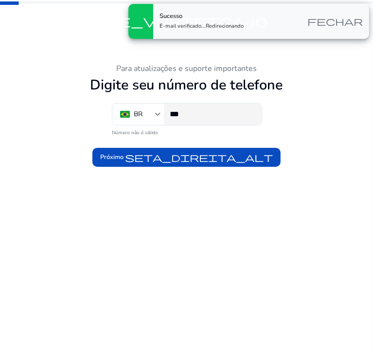
click at [197, 112] on input "***" at bounding box center [212, 114] width 84 height 11
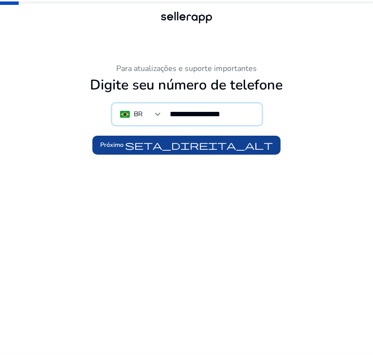
type input "**********"
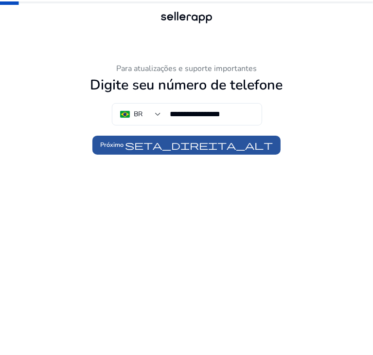
click at [226, 147] on font "seta_direita_alt" at bounding box center [199, 145] width 148 height 11
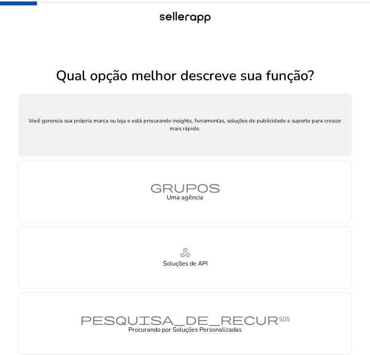
click at [208, 124] on font "pessoa" at bounding box center [185, 121] width 70 height 14
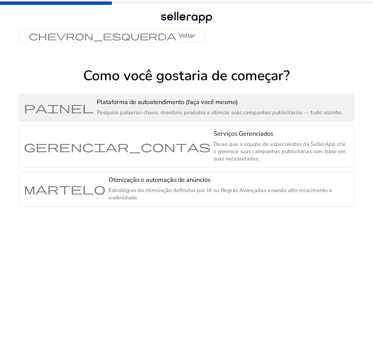
click at [177, 109] on font "Pesquise palavras-chave, monitore produtos e otimize suas campanhas publicitári…" at bounding box center [220, 112] width 246 height 7
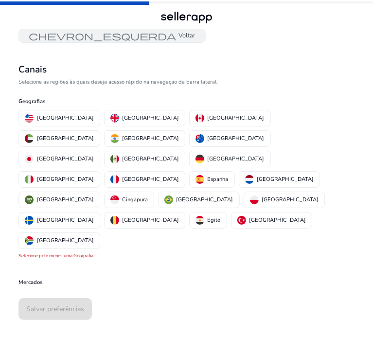
click at [45, 32] on font "chevron_esquerda" at bounding box center [103, 35] width 148 height 11
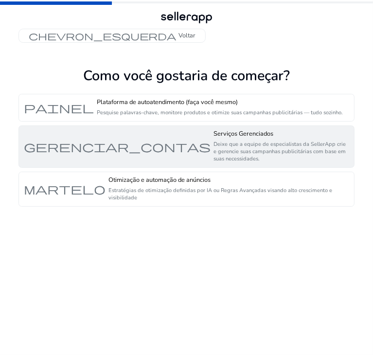
click at [151, 149] on font "gerenciar_contas" at bounding box center [117, 147] width 187 height 14
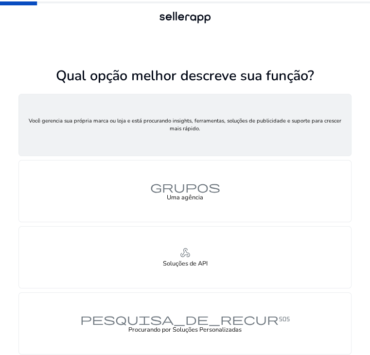
click at [277, 123] on div "pessoa Um vendedor" at bounding box center [185, 124] width 332 height 61
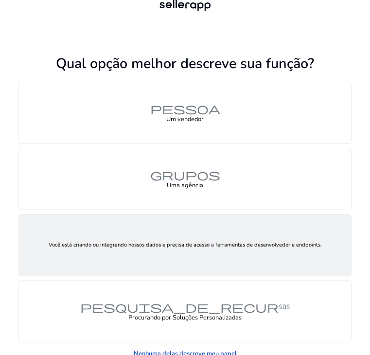
scroll to position [19, 0]
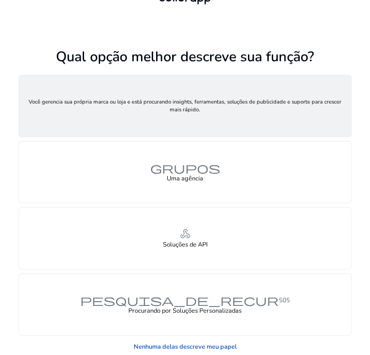
click at [205, 100] on font "pessoa" at bounding box center [185, 102] width 70 height 14
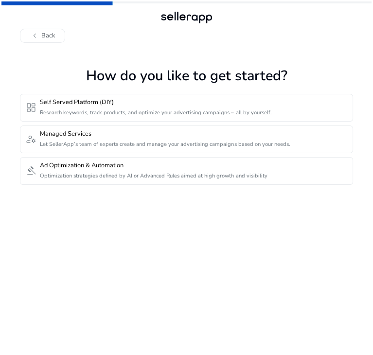
scroll to position [0, 0]
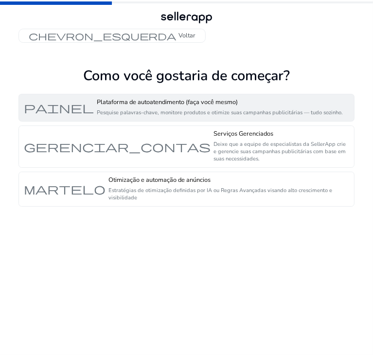
click at [193, 106] on font "Plataforma de autoatendimento (faça você mesmo)" at bounding box center [167, 102] width 141 height 9
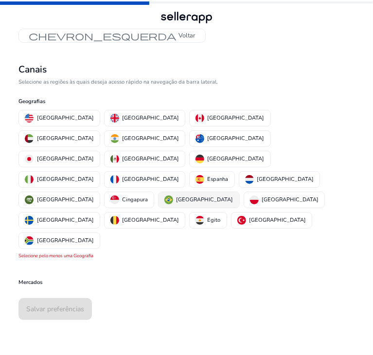
click at [173, 195] on img "button" at bounding box center [168, 199] width 9 height 9
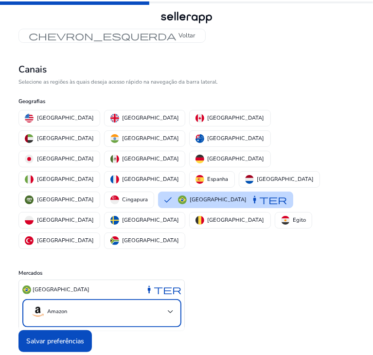
click at [170, 310] on div at bounding box center [171, 312] width 6 height 4
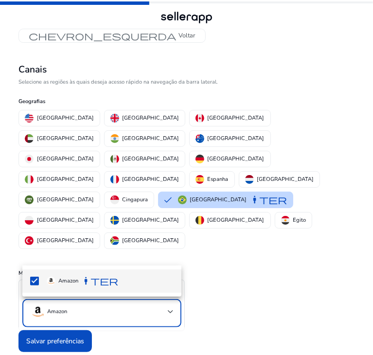
click at [170, 250] on div at bounding box center [186, 177] width 373 height 355
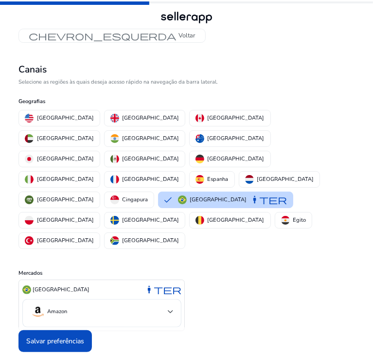
click at [230, 280] on div "Brasil manter Amazon" at bounding box center [186, 306] width 336 height 52
click at [62, 122] on p "Estados Unidos" at bounding box center [65, 118] width 57 height 10
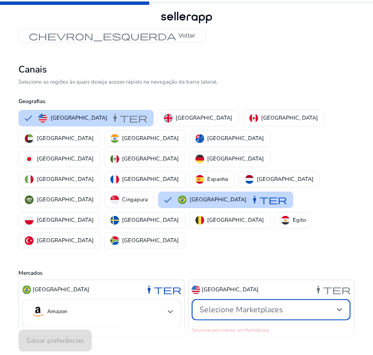
click at [337, 304] on div "Selecione Marketplaces" at bounding box center [268, 309] width 138 height 11
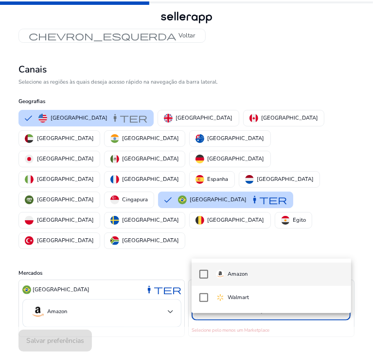
click at [337, 246] on div at bounding box center [186, 177] width 373 height 355
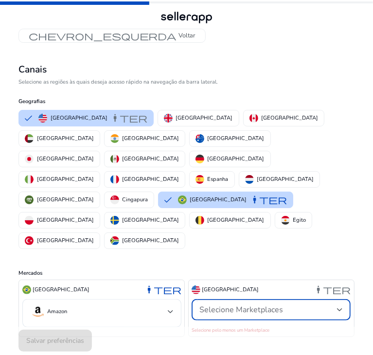
click at [340, 304] on div at bounding box center [340, 310] width 6 height 12
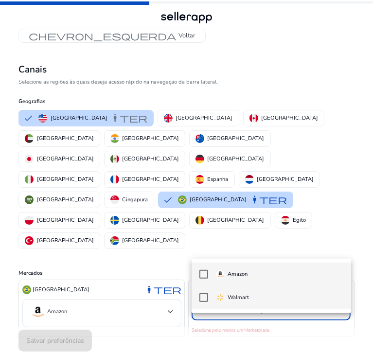
click at [272, 299] on span "Walmart" at bounding box center [279, 297] width 127 height 11
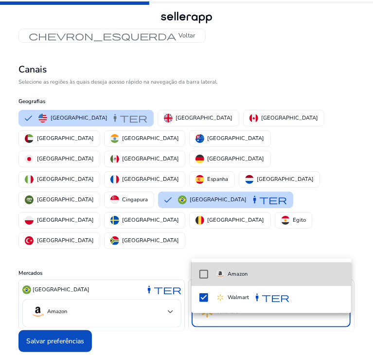
click at [202, 275] on mat-pseudo-checkbox at bounding box center [203, 274] width 9 height 9
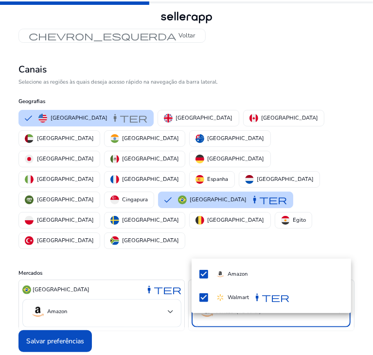
click at [169, 253] on div at bounding box center [186, 177] width 373 height 355
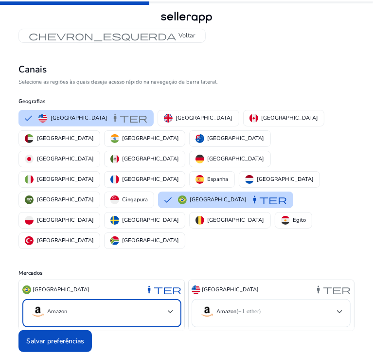
click at [172, 310] on div at bounding box center [171, 312] width 6 height 4
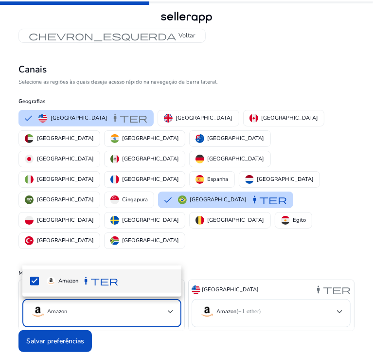
click at [168, 248] on div at bounding box center [186, 177] width 373 height 355
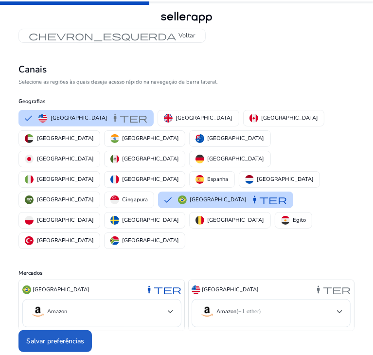
click at [72, 329] on span at bounding box center [54, 340] width 73 height 23
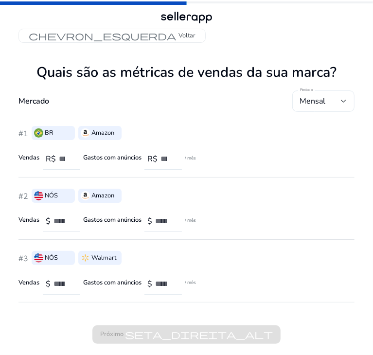
click at [342, 96] on div at bounding box center [344, 101] width 6 height 12
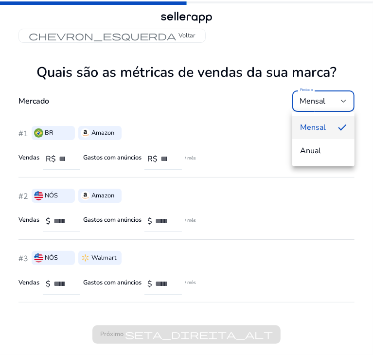
click at [245, 116] on div at bounding box center [186, 177] width 373 height 355
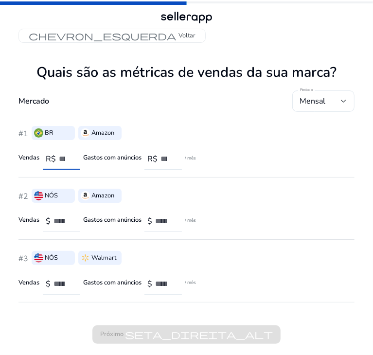
type input "*"
click at [70, 160] on input "*" at bounding box center [66, 159] width 14 height 11
type input "*"
click at [171, 160] on input "*" at bounding box center [167, 159] width 14 height 11
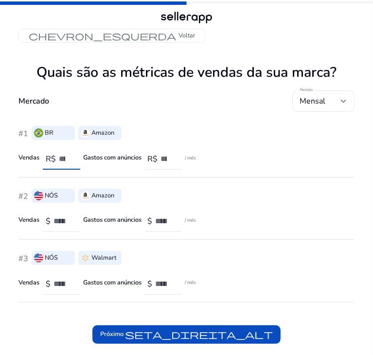
click at [69, 155] on input "*" at bounding box center [66, 159] width 14 height 11
click at [68, 162] on input "*" at bounding box center [66, 159] width 14 height 11
click at [69, 156] on input "*" at bounding box center [66, 159] width 14 height 11
click at [70, 165] on div "*" at bounding box center [66, 158] width 14 height 21
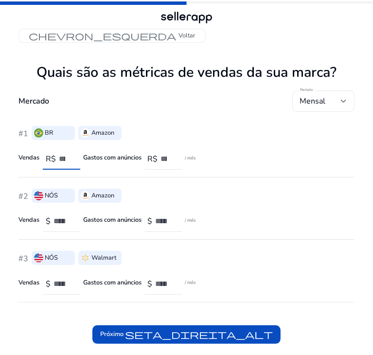
type input "*"
click at [68, 160] on input "*" at bounding box center [66, 159] width 14 height 11
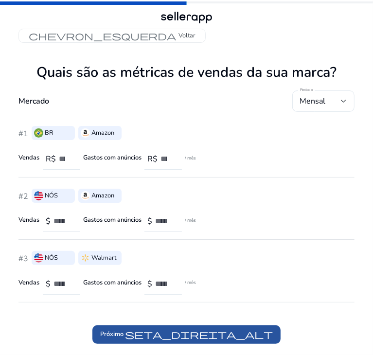
click at [221, 330] on font "seta_direita_alt" at bounding box center [199, 334] width 148 height 11
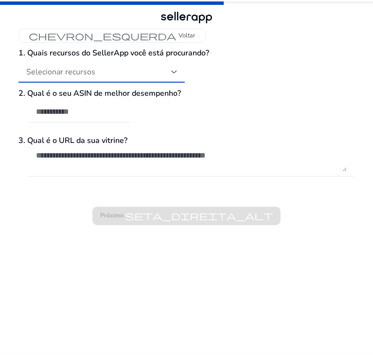
click at [171, 67] on div at bounding box center [174, 72] width 6 height 12
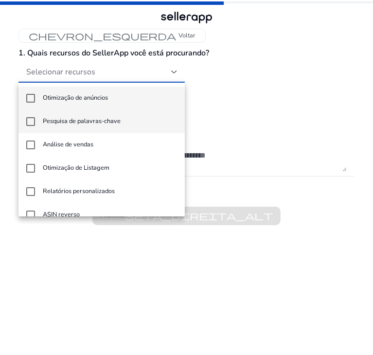
click at [62, 115] on mat-option "Pesquisa de palavras-chave" at bounding box center [101, 121] width 166 height 23
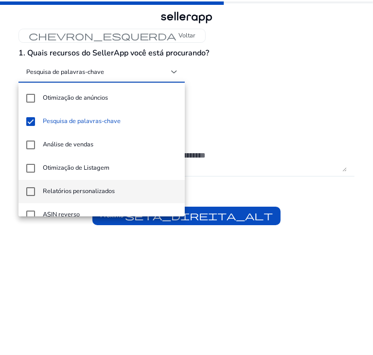
click at [57, 188] on font "Relatórios personalizados" at bounding box center [79, 191] width 72 height 9
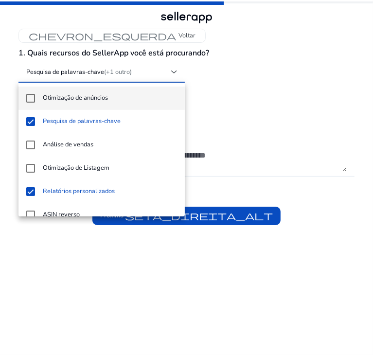
click at [61, 99] on font "Otimização de anúncios" at bounding box center [75, 97] width 65 height 9
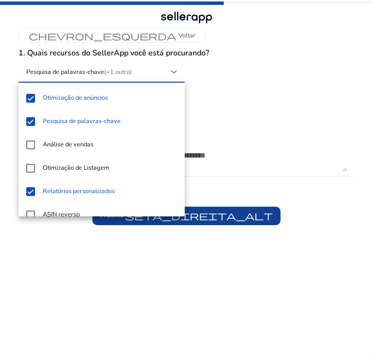
click at [254, 216] on div at bounding box center [186, 177] width 373 height 355
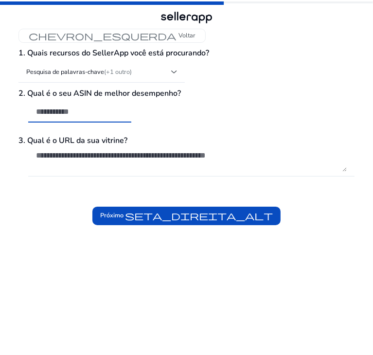
click at [95, 107] on input "text" at bounding box center [80, 111] width 88 height 11
drag, startPoint x: 88, startPoint y: 111, endPoint x: 75, endPoint y: 114, distance: 13.0
click at [75, 114] on input "text" at bounding box center [80, 111] width 88 height 11
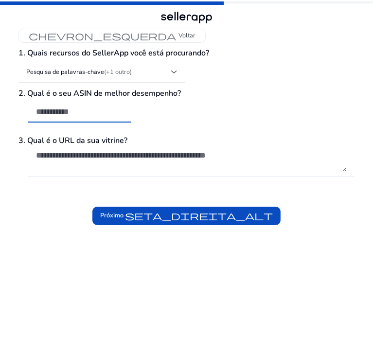
click at [95, 114] on input "text" at bounding box center [80, 111] width 88 height 11
click at [117, 158] on textarea at bounding box center [191, 160] width 311 height 21
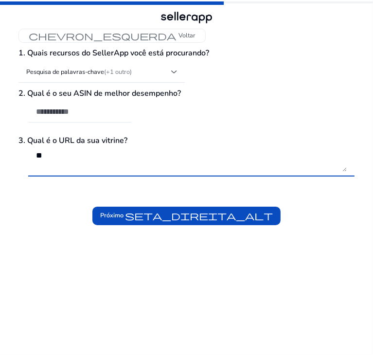
type textarea "*"
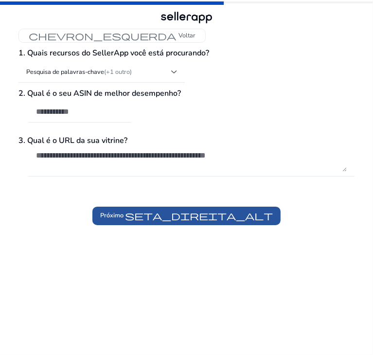
click at [204, 212] on font "seta_direita_alt" at bounding box center [199, 215] width 148 height 11
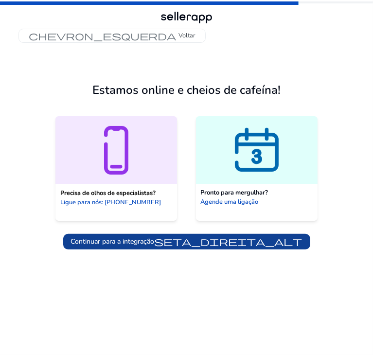
click at [235, 237] on font "seta_direita_alt" at bounding box center [229, 241] width 148 height 11
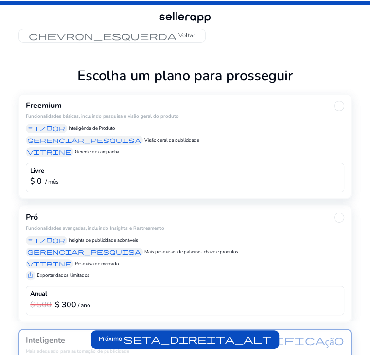
click at [195, 177] on div "$ 0 / mês" at bounding box center [185, 181] width 310 height 11
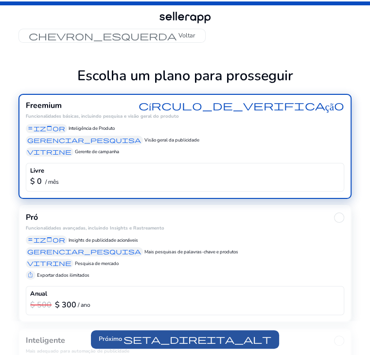
click at [231, 341] on font "seta_direita_alt" at bounding box center [198, 339] width 148 height 11
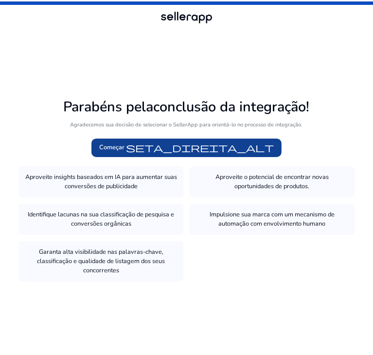
click at [207, 155] on span at bounding box center [186, 147] width 190 height 23
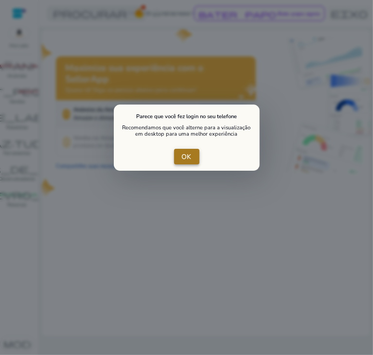
click at [191, 158] on font "OK" at bounding box center [187, 156] width 10 height 9
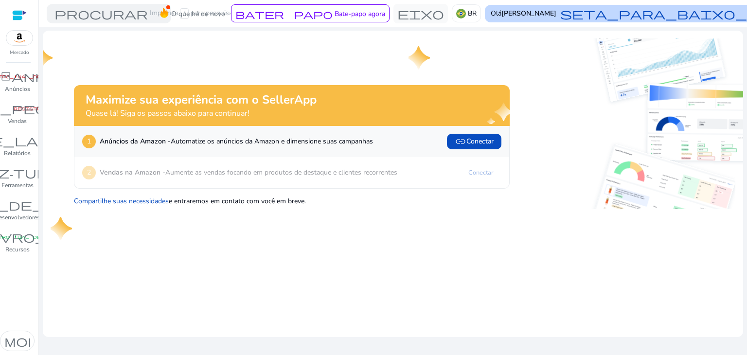
click at [372, 18] on font "seta_para_baixo_do_teclado" at bounding box center [706, 14] width 292 height 14
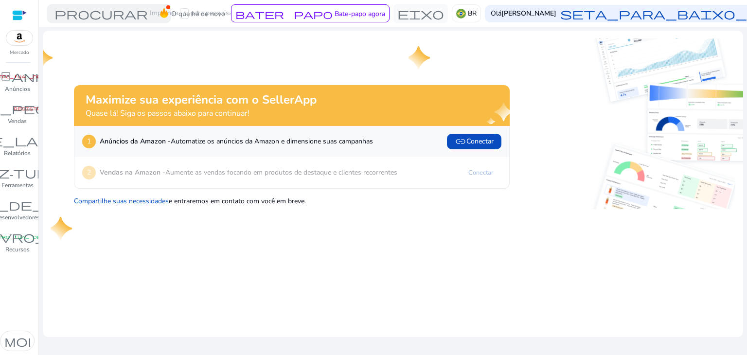
click at [490, 212] on mat-card "Maximize sua experiência com o SellerApp Quase lá! Siga os passos abaixo para c…" at bounding box center [393, 184] width 700 height 306
click at [552, 151] on img at bounding box center [626, 175] width 218 height 68
click at [18, 11] on div at bounding box center [19, 15] width 15 height 11
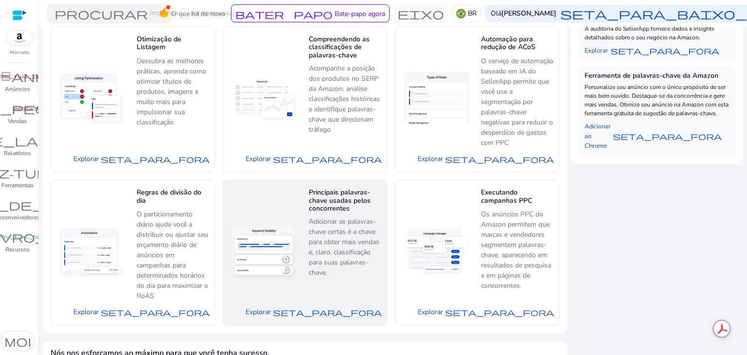
scroll to position [438, 0]
